Goal: Navigation & Orientation: Find specific page/section

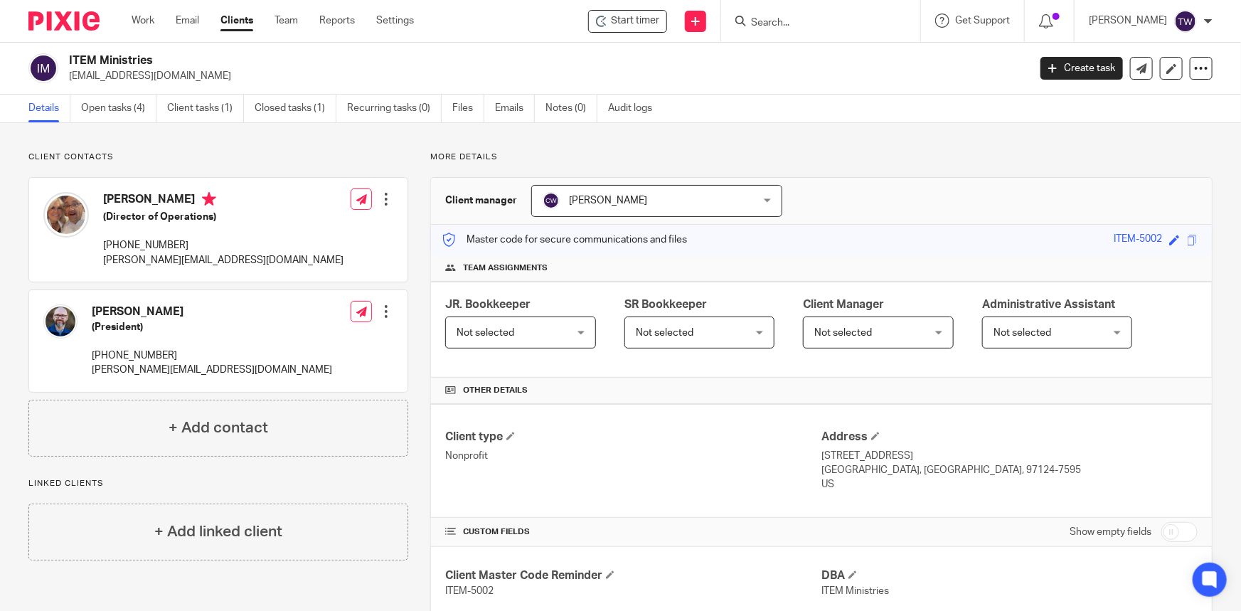
drag, startPoint x: 0, startPoint y: 0, endPoint x: 238, endPoint y: 24, distance: 239.5
click at [238, 24] on link "Clients" at bounding box center [236, 21] width 33 height 14
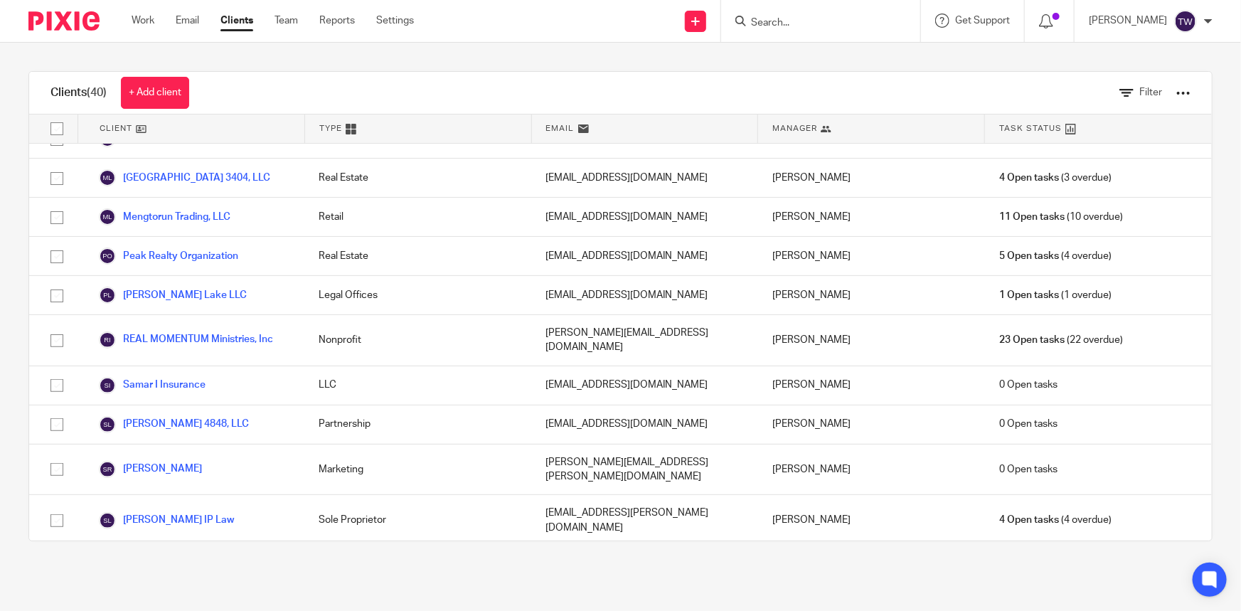
scroll to position [1208, 0]
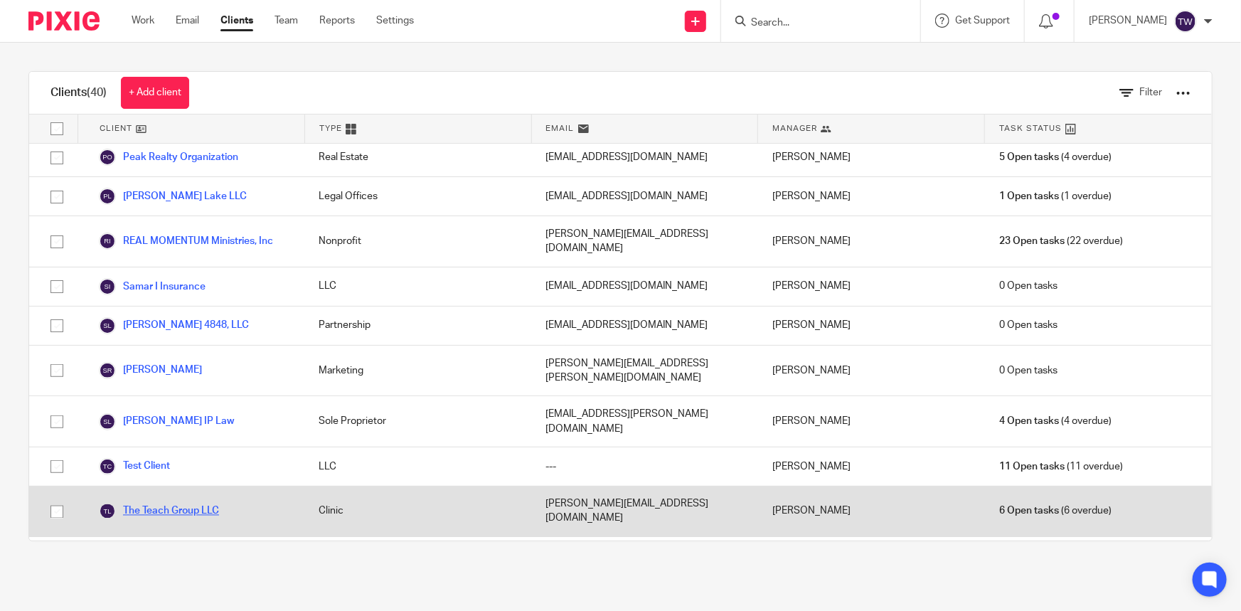
click at [149, 503] on link "The Teach Group LLC" at bounding box center [159, 511] width 120 height 17
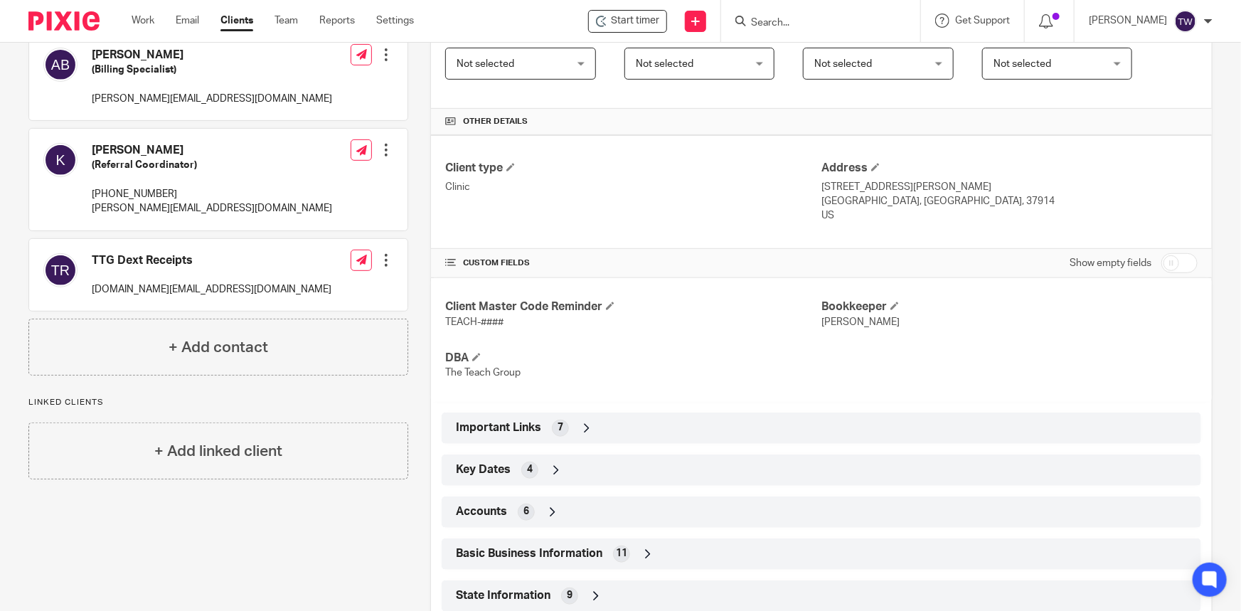
scroll to position [323, 0]
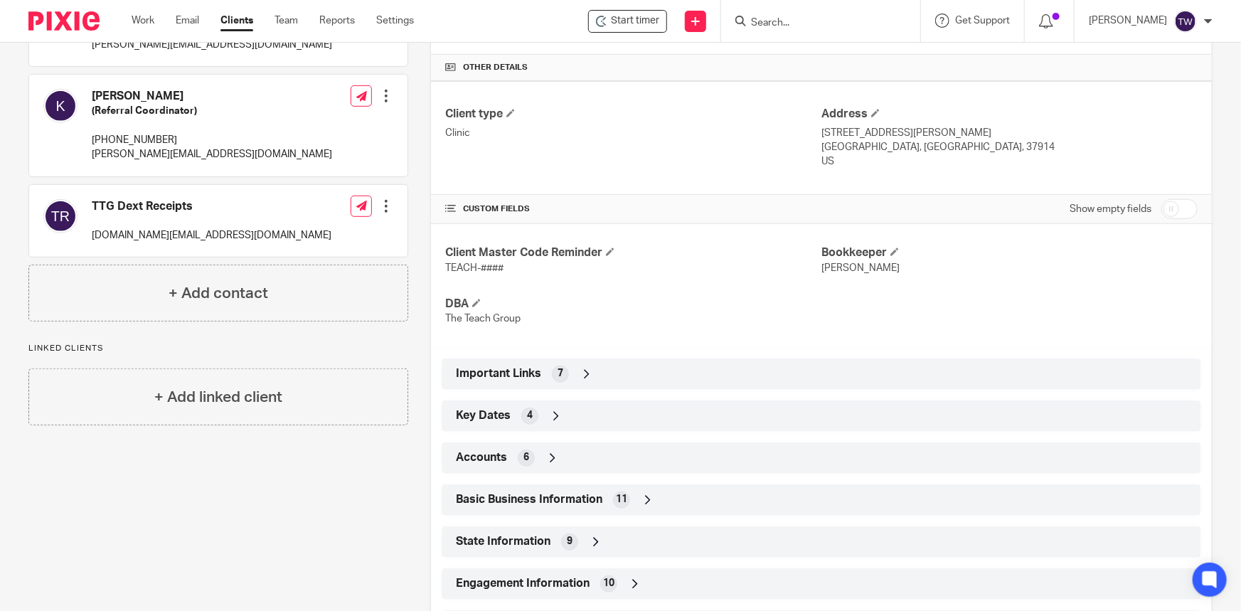
click at [584, 373] on icon at bounding box center [587, 374] width 14 height 14
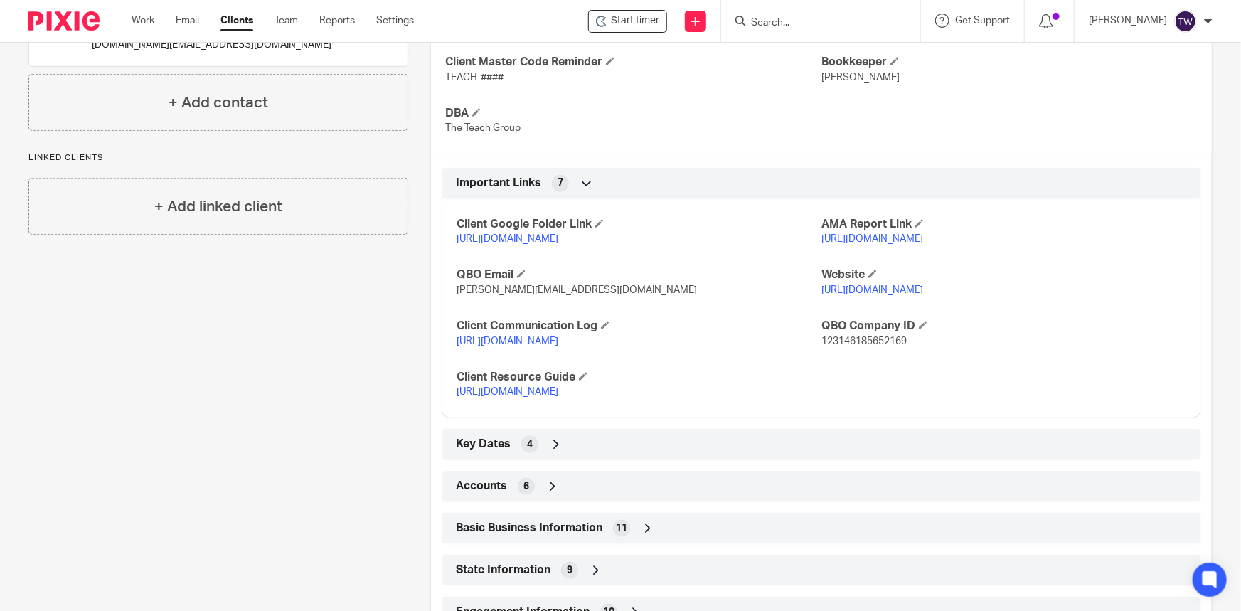
scroll to position [517, 0]
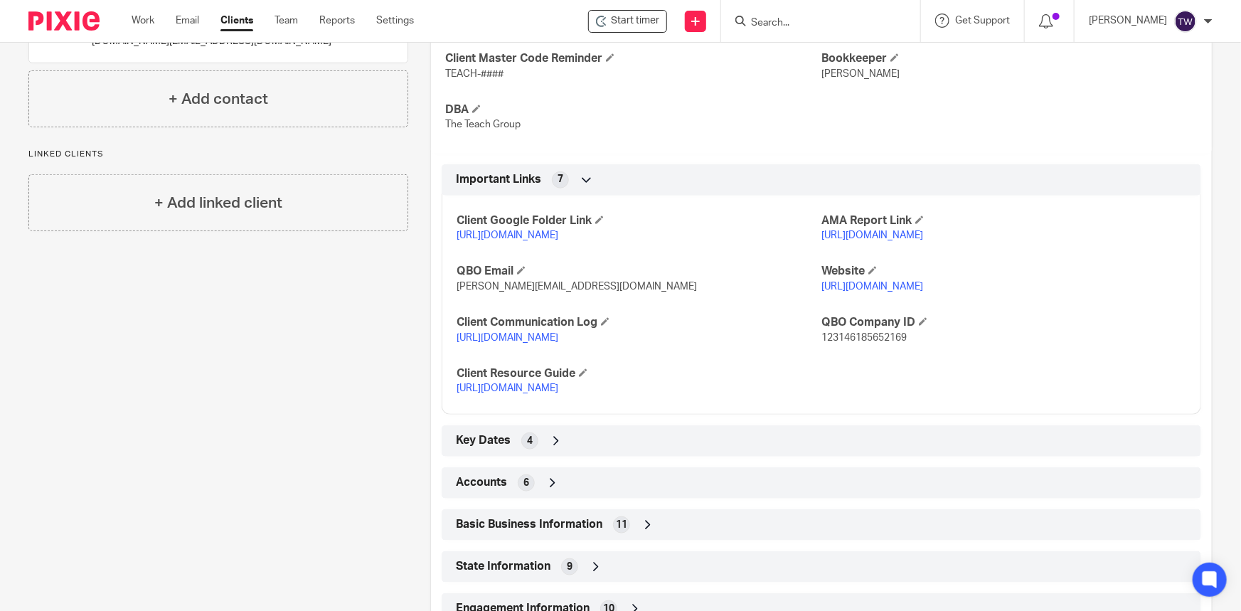
click at [558, 393] on link "[URL][DOMAIN_NAME]" at bounding box center [508, 388] width 102 height 10
